Goal: Transaction & Acquisition: Purchase product/service

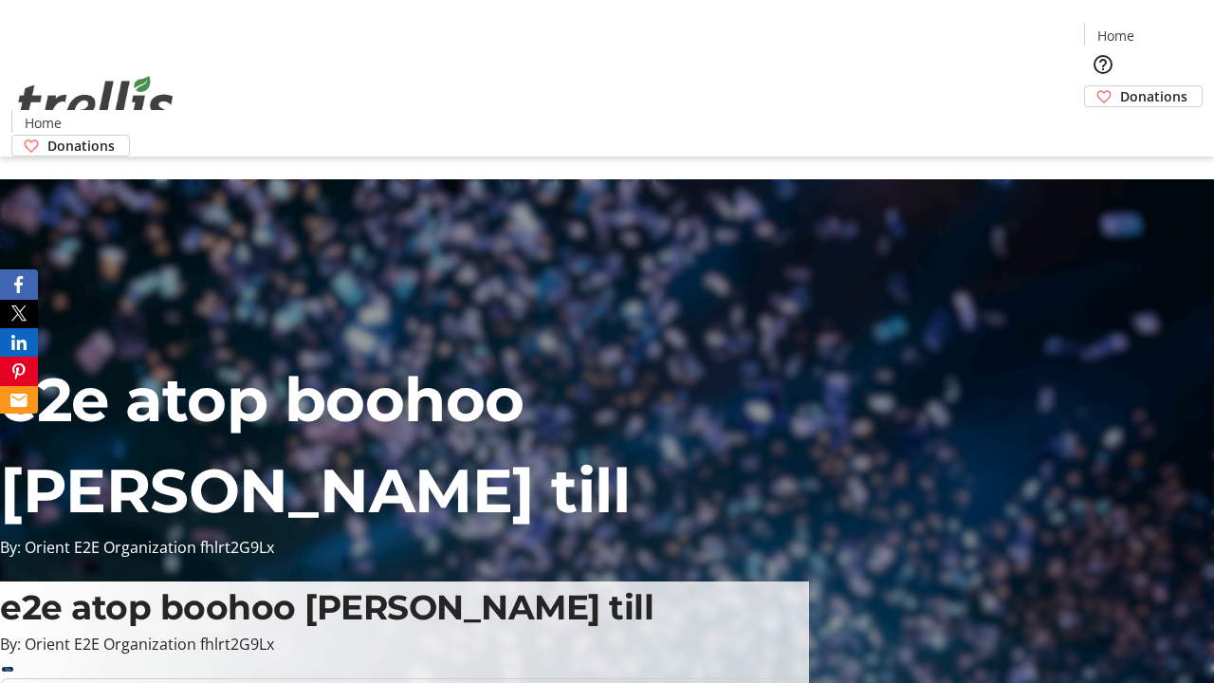
click at [1120, 86] on span "Donations" at bounding box center [1153, 96] width 67 height 20
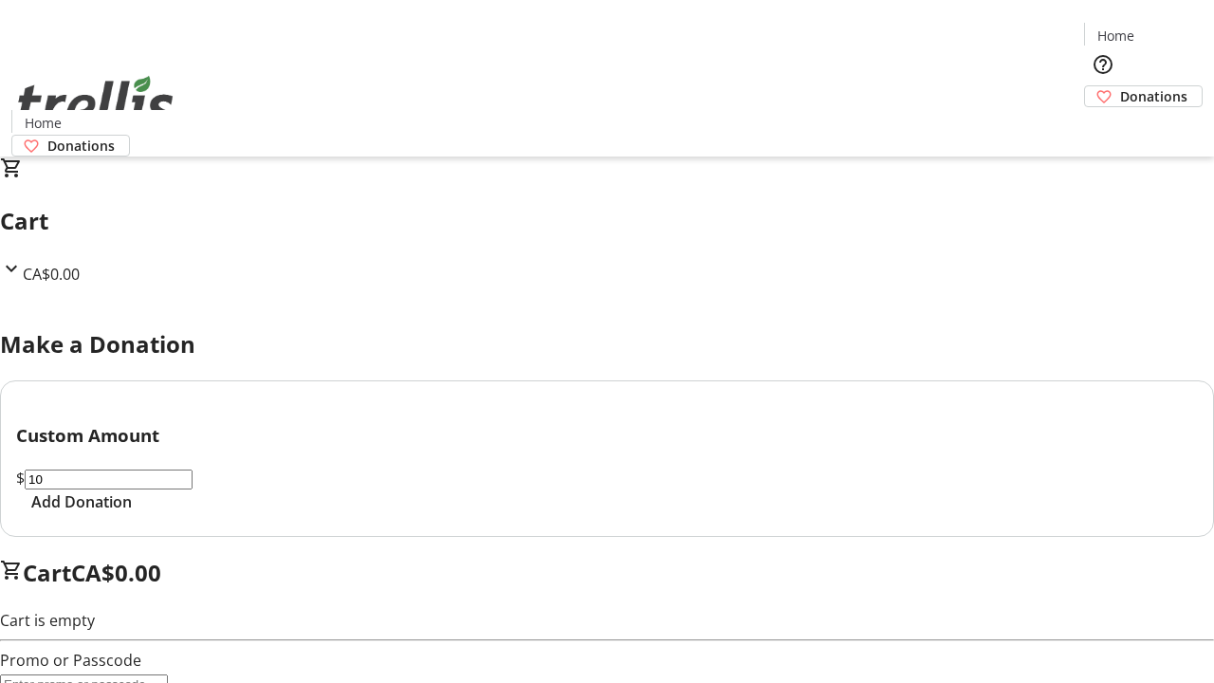
click at [132, 513] on span "Add Donation" at bounding box center [81, 501] width 101 height 23
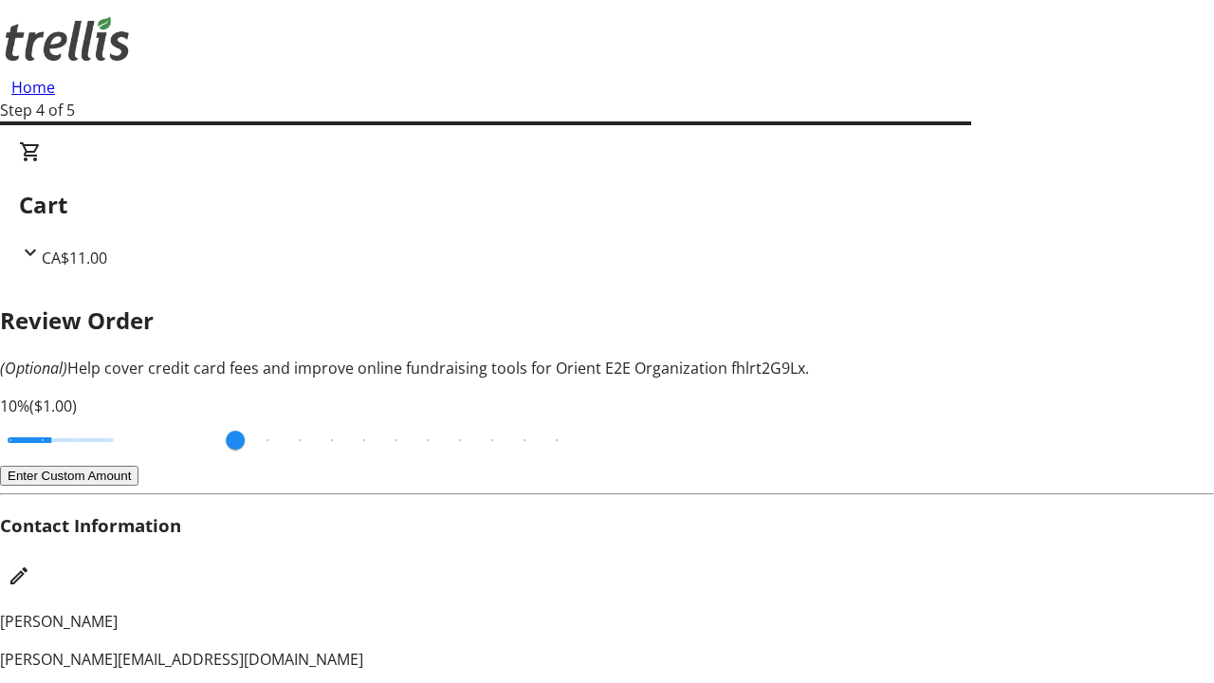
type input "20"
click at [134, 419] on input "Cover fees percentage" at bounding box center [61, 440] width 146 height 42
